Goal: Find specific page/section: Find specific page/section

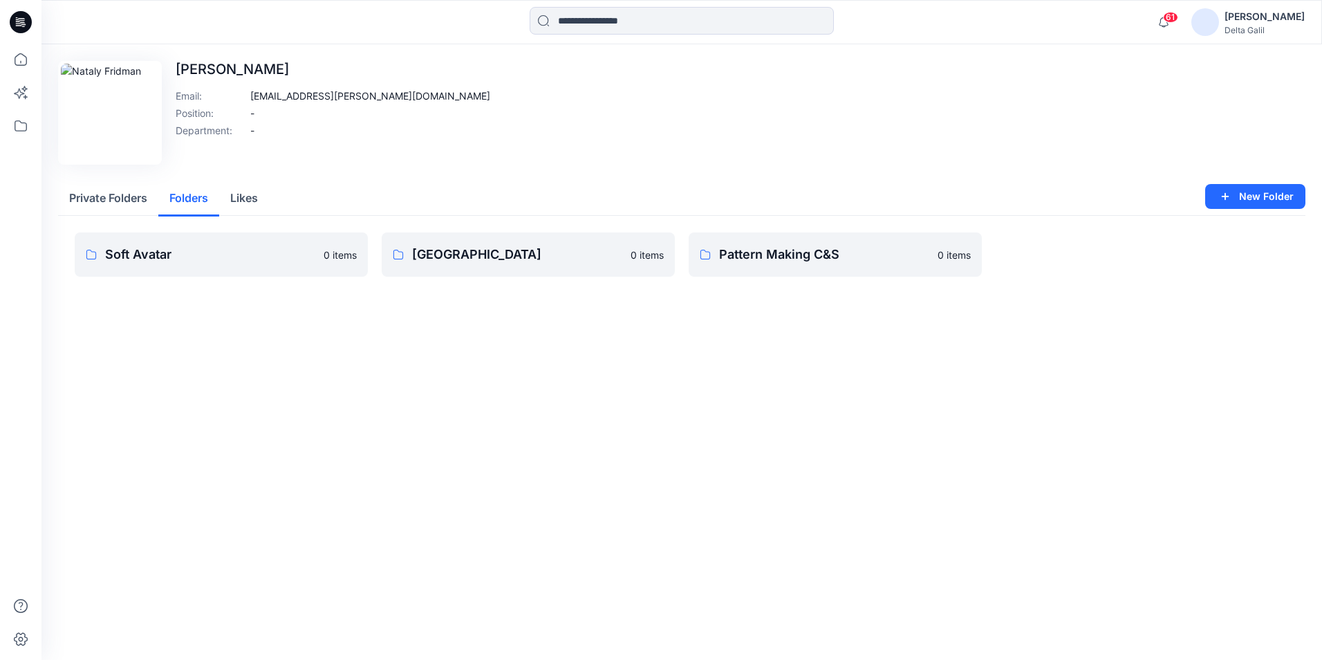
click at [193, 192] on button "Folders" at bounding box center [188, 198] width 61 height 35
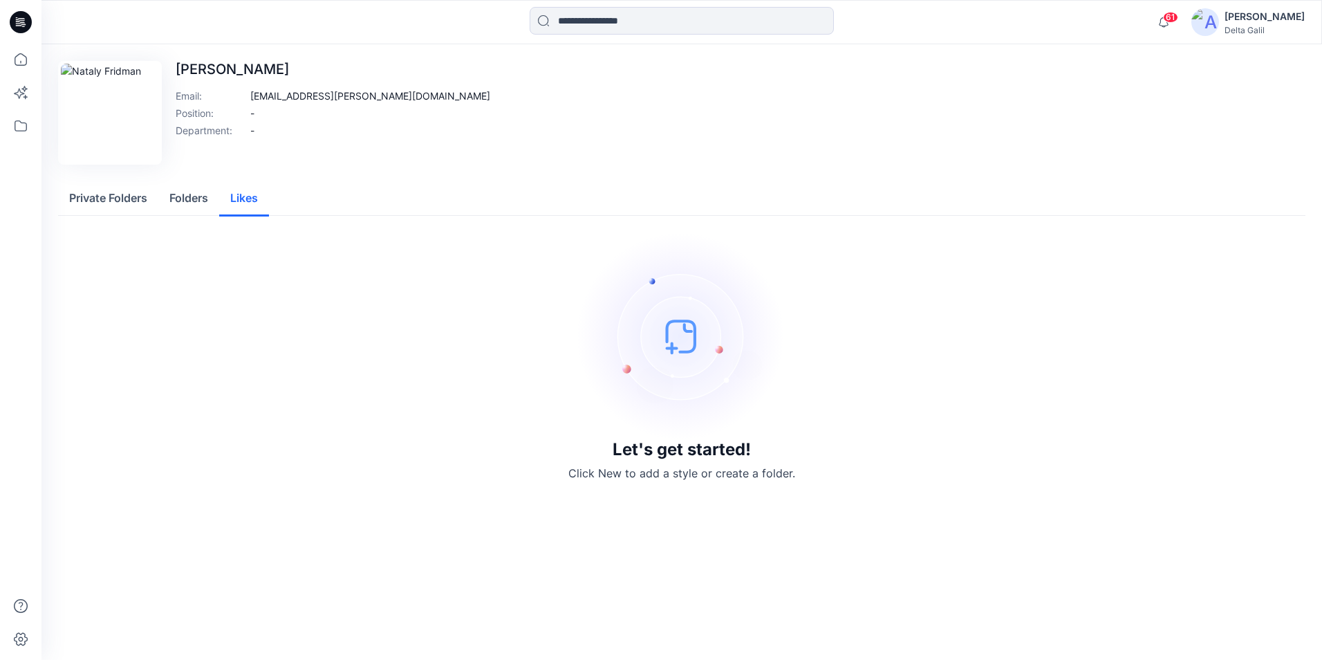
click at [235, 194] on button "Likes" at bounding box center [244, 198] width 50 height 35
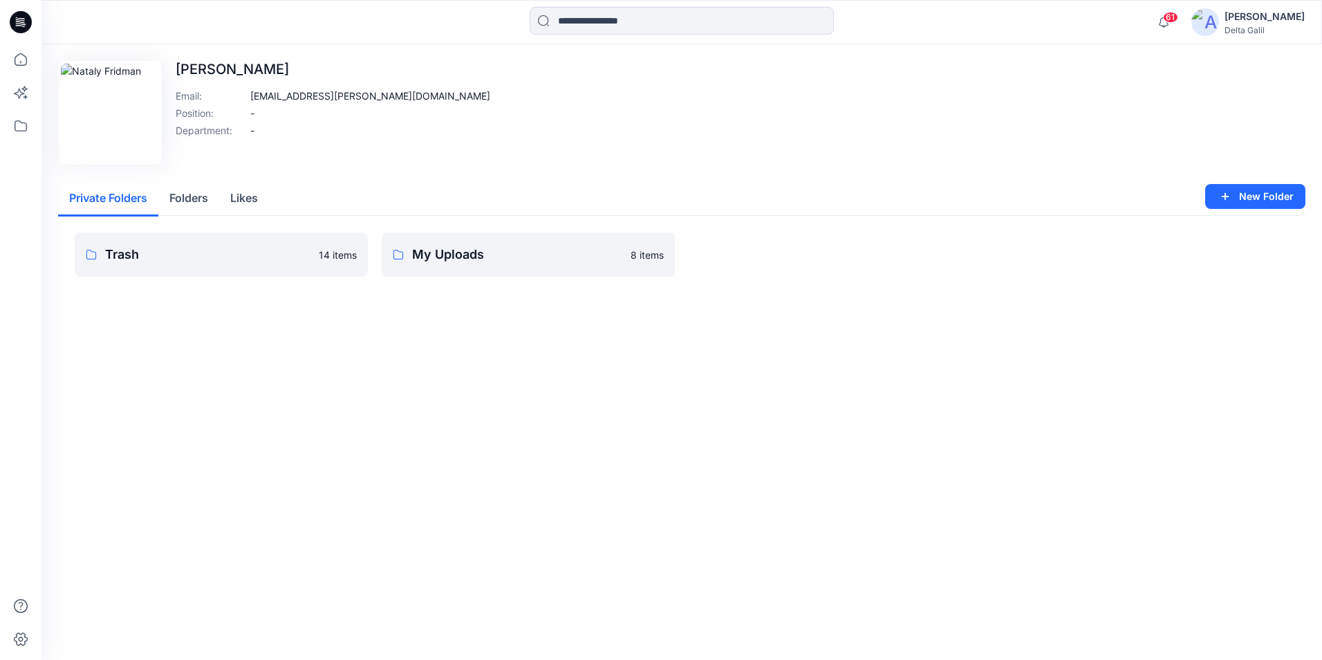
click at [102, 198] on button "Private Folders" at bounding box center [108, 198] width 100 height 35
click at [1255, 24] on div "[PERSON_NAME]" at bounding box center [1265, 16] width 80 height 17
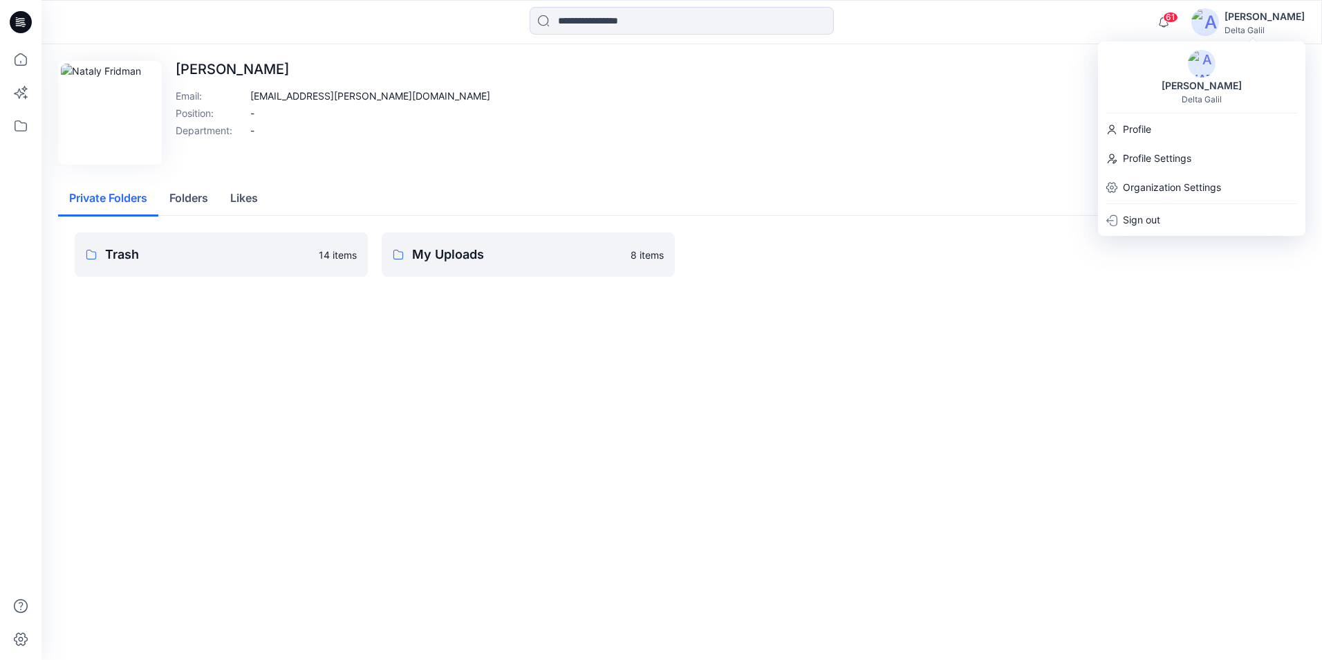
click at [1255, 24] on div "[PERSON_NAME]" at bounding box center [1265, 16] width 80 height 17
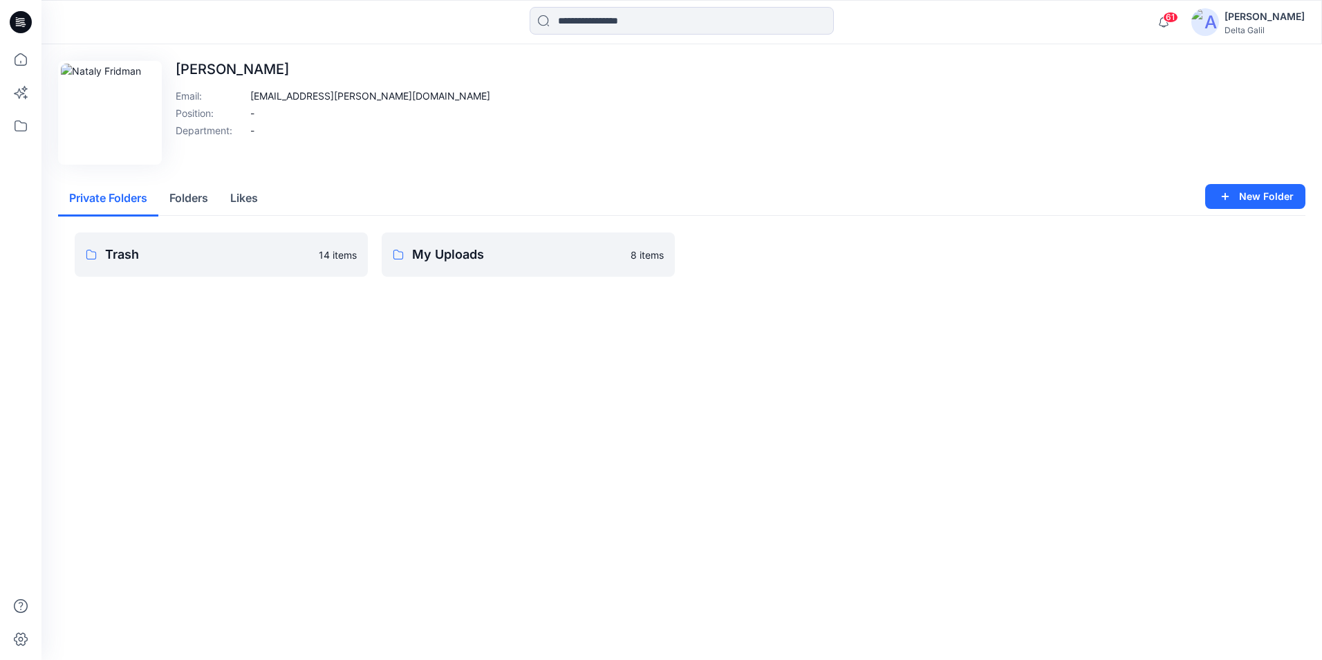
click at [609, 123] on div "Edit Image [PERSON_NAME] Email : [EMAIL_ADDRESS][PERSON_NAME][DOMAIN_NAME] Posi…" at bounding box center [682, 113] width 1248 height 104
click at [1176, 17] on span "61" at bounding box center [1170, 17] width 15 height 11
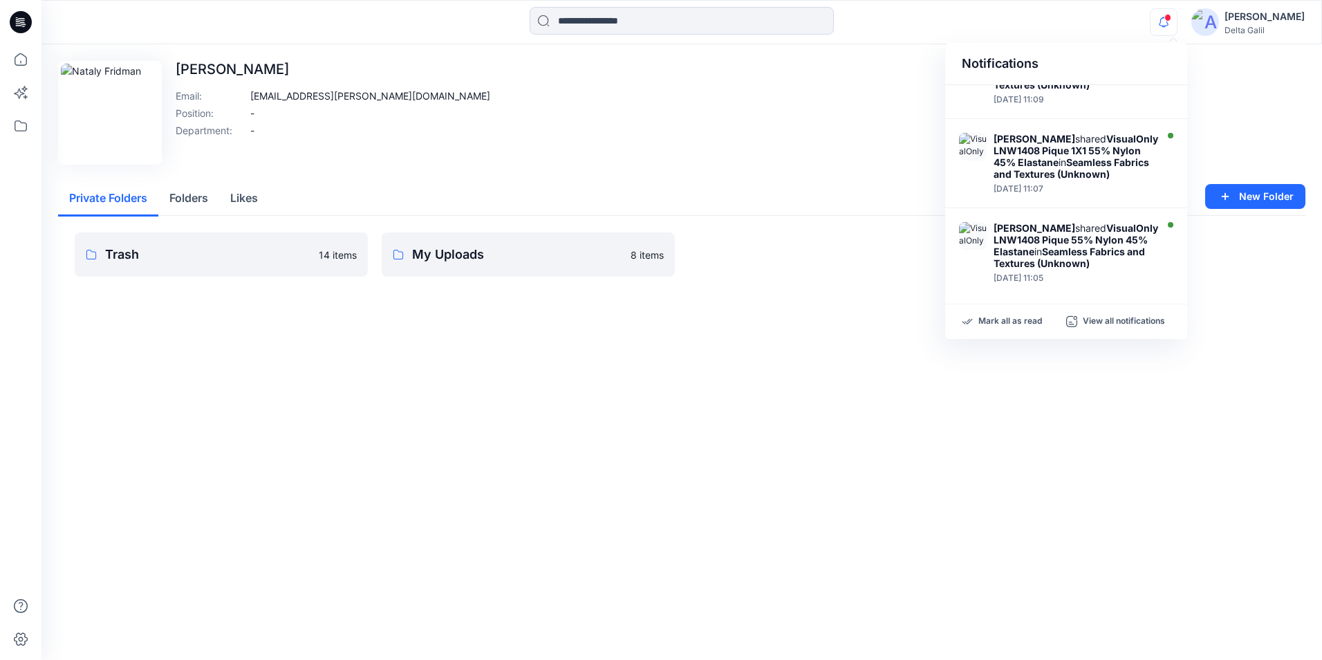
scroll to position [685, 0]
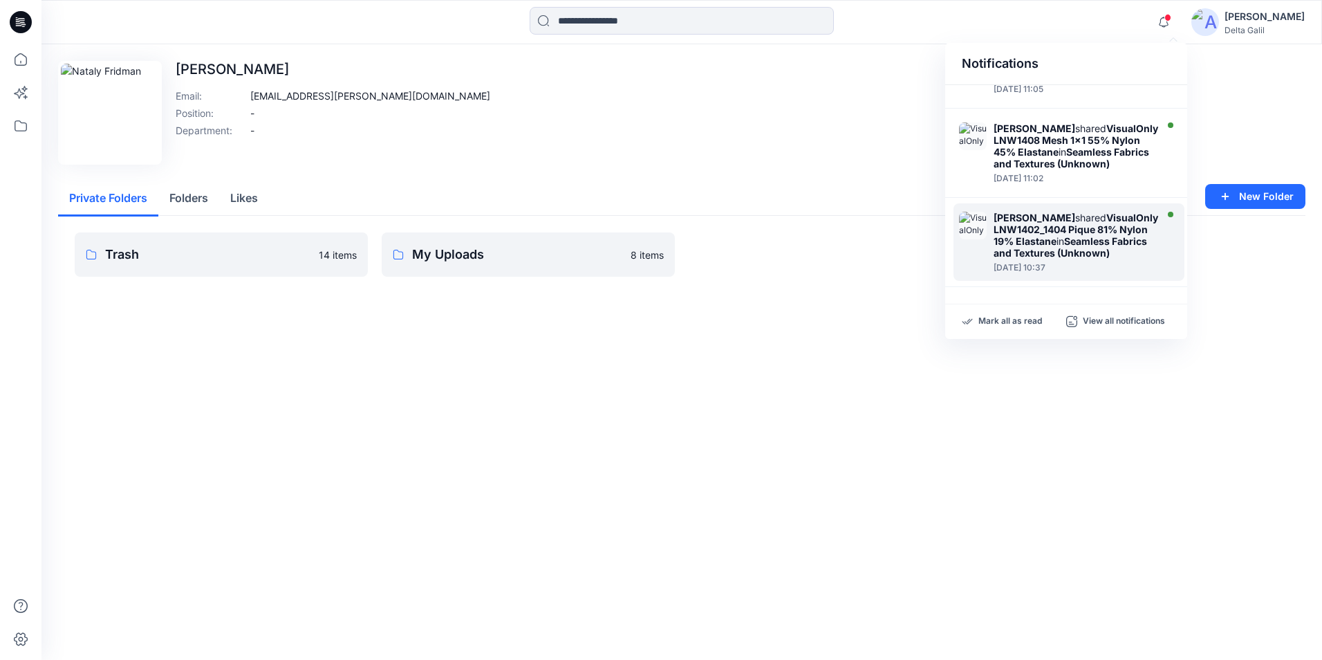
click at [1047, 241] on strong "VisualOnly LNW1402_1404 Pique 81% Nylon 19% Elastane" at bounding box center [1076, 229] width 165 height 35
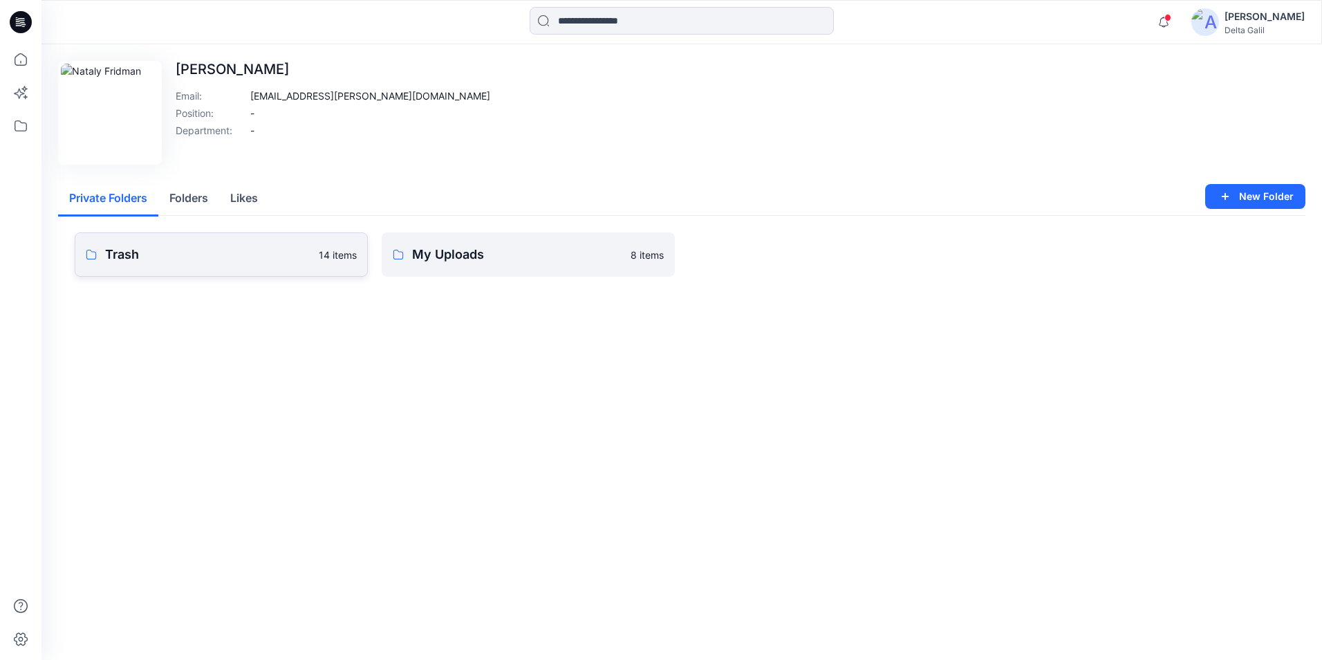
click at [207, 257] on p "Trash" at bounding box center [207, 254] width 205 height 19
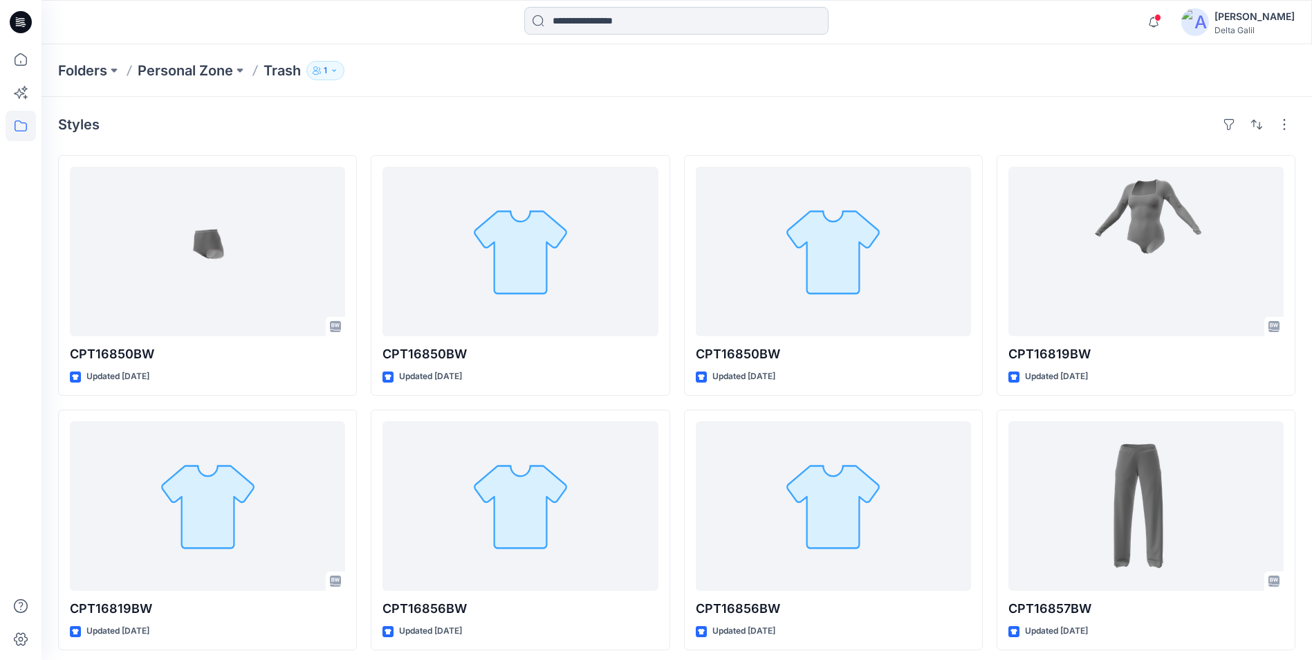
click at [611, 13] on input at bounding box center [676, 21] width 304 height 28
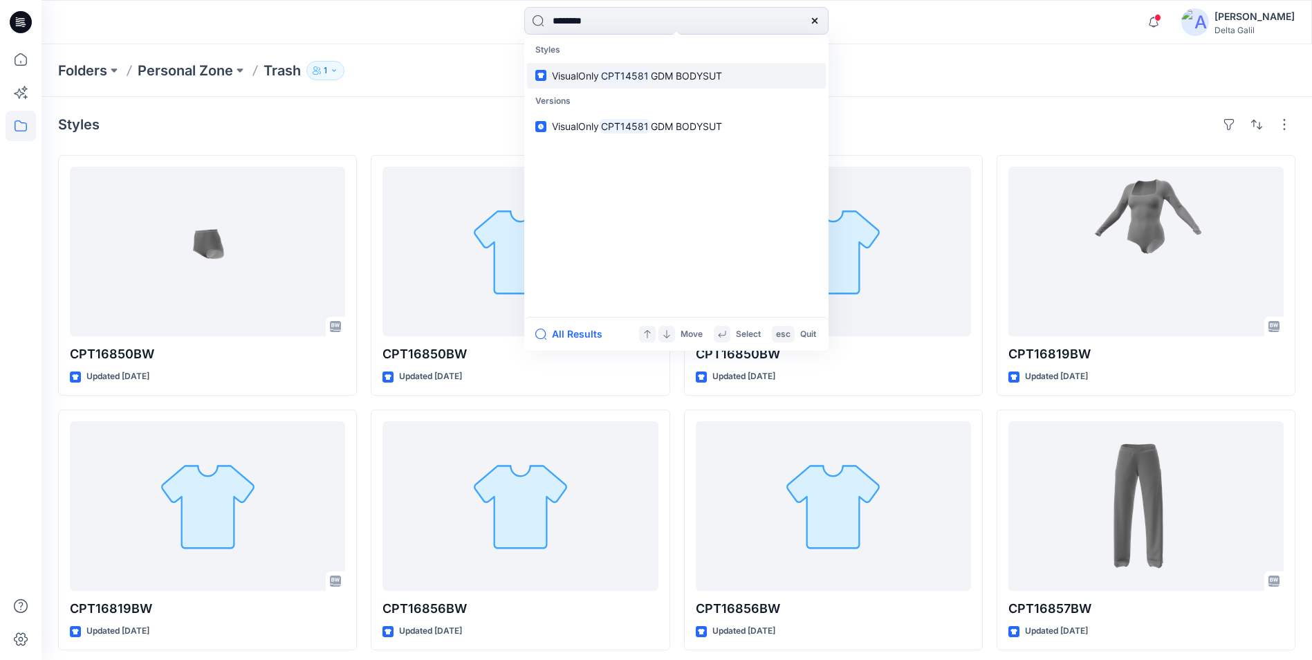
type input "********"
click at [700, 73] on span "GDM BODYSUT" at bounding box center [686, 76] width 71 height 12
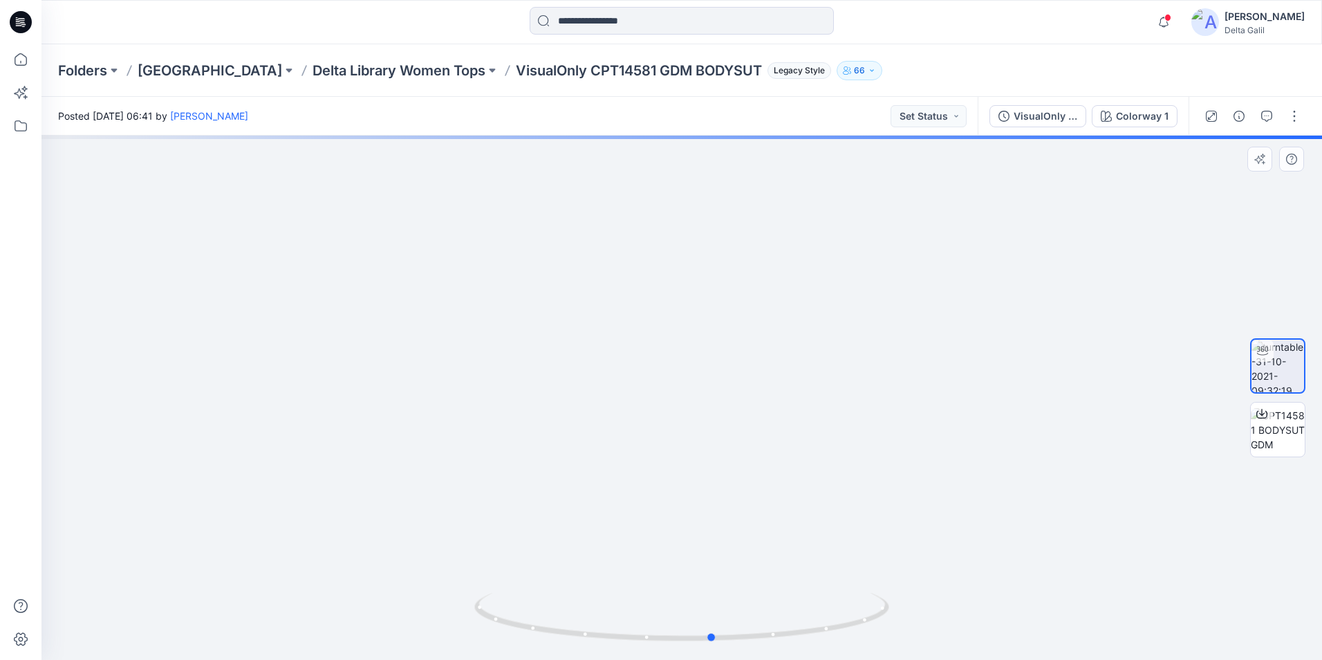
drag, startPoint x: 1093, startPoint y: 414, endPoint x: 1125, endPoint y: 411, distance: 31.9
click at [1125, 411] on div at bounding box center [681, 398] width 1281 height 524
drag, startPoint x: 721, startPoint y: 639, endPoint x: 903, endPoint y: 612, distance: 184.6
click at [903, 612] on div at bounding box center [681, 398] width 1281 height 524
click at [1013, 367] on div at bounding box center [681, 398] width 1281 height 524
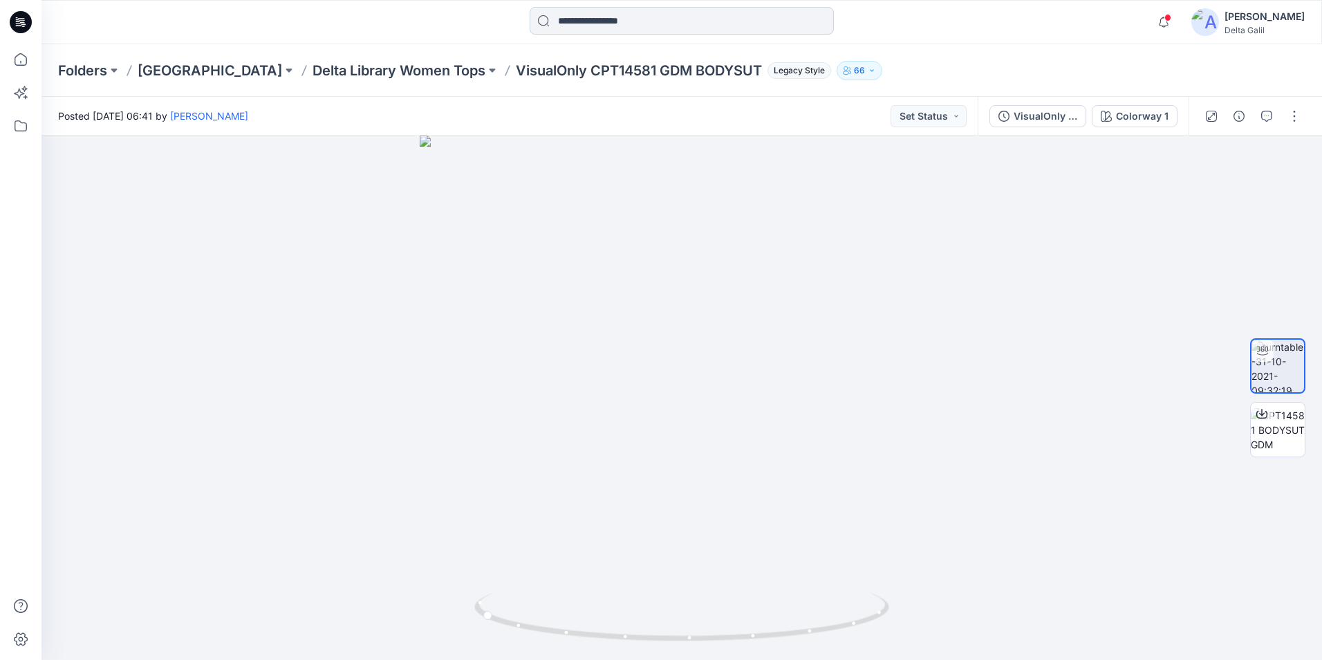
click at [648, 24] on input at bounding box center [682, 21] width 304 height 28
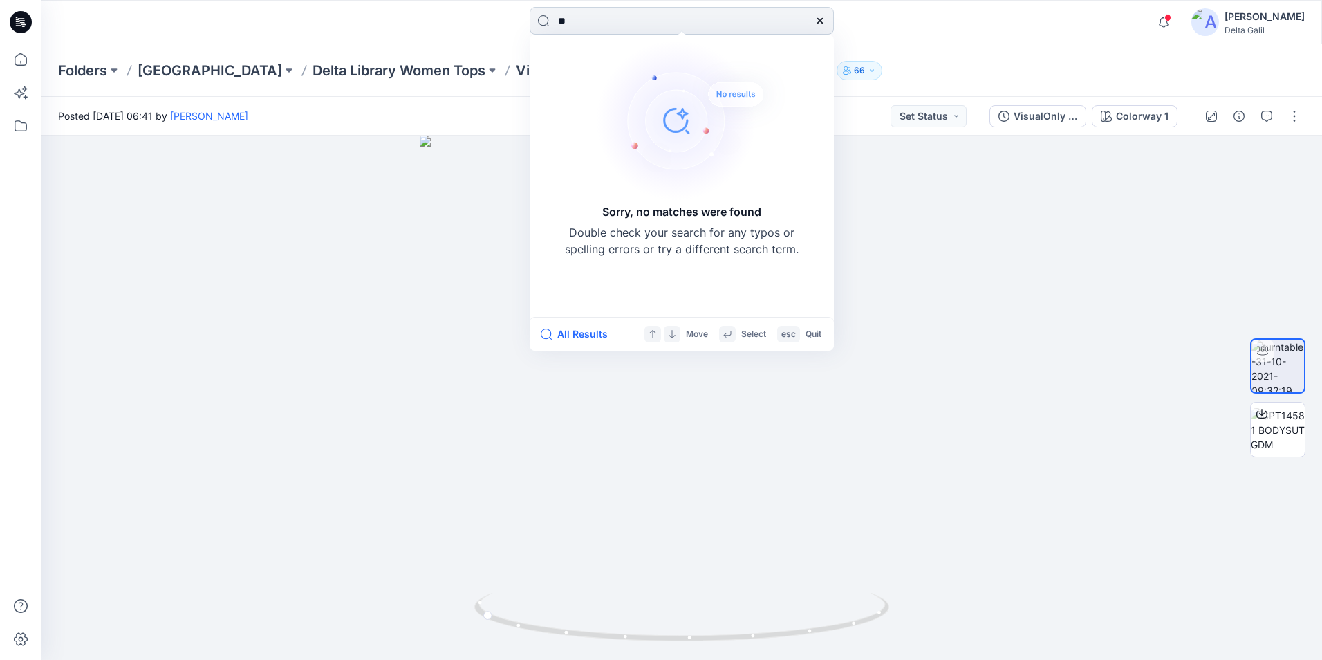
type input "*"
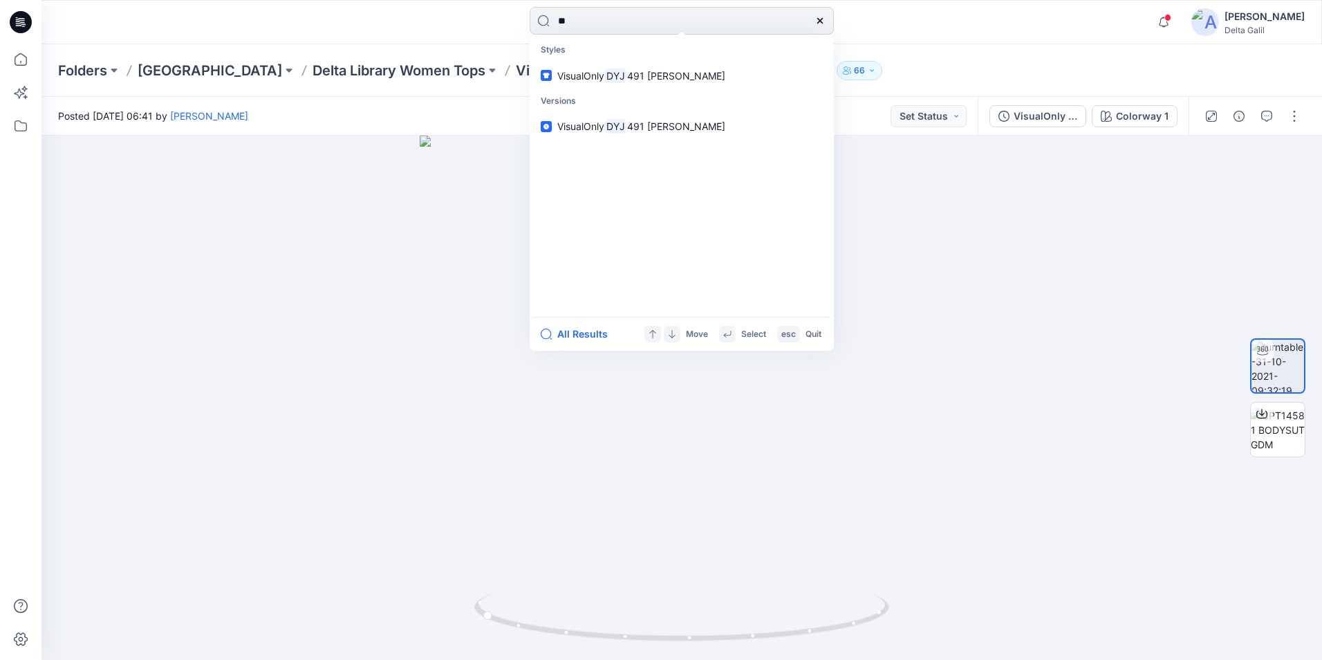
type input "*"
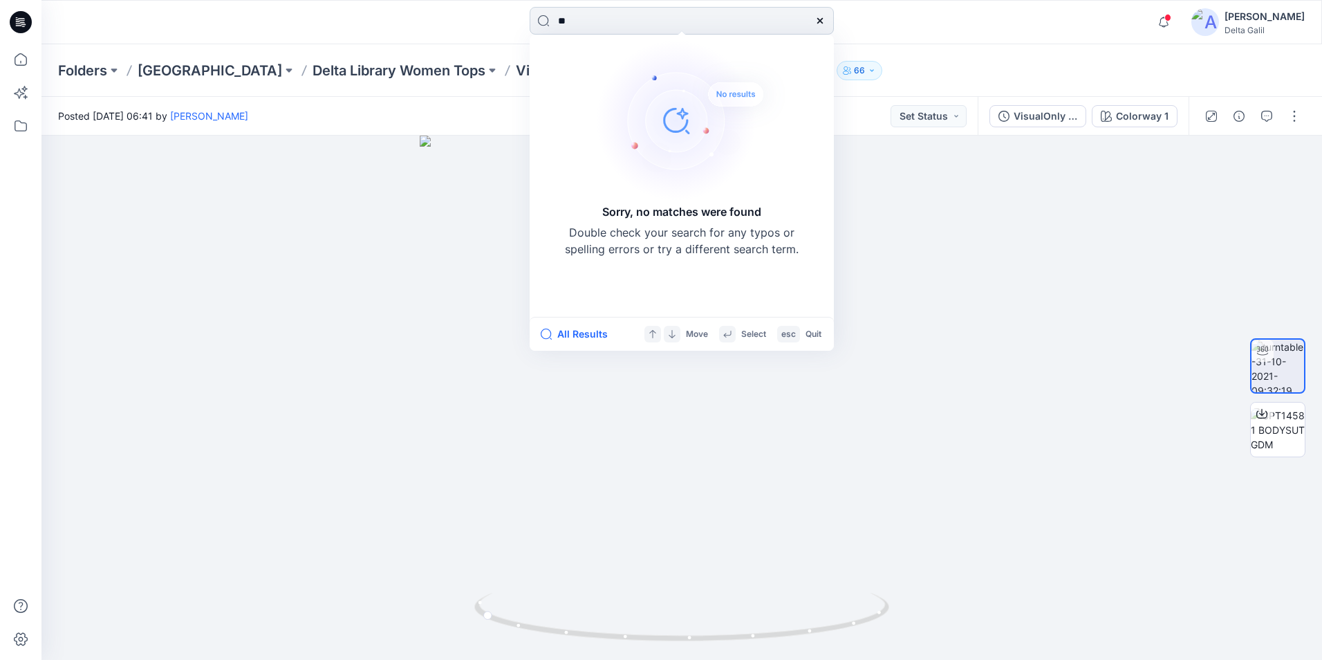
type input "*"
